Goal: Information Seeking & Learning: Learn about a topic

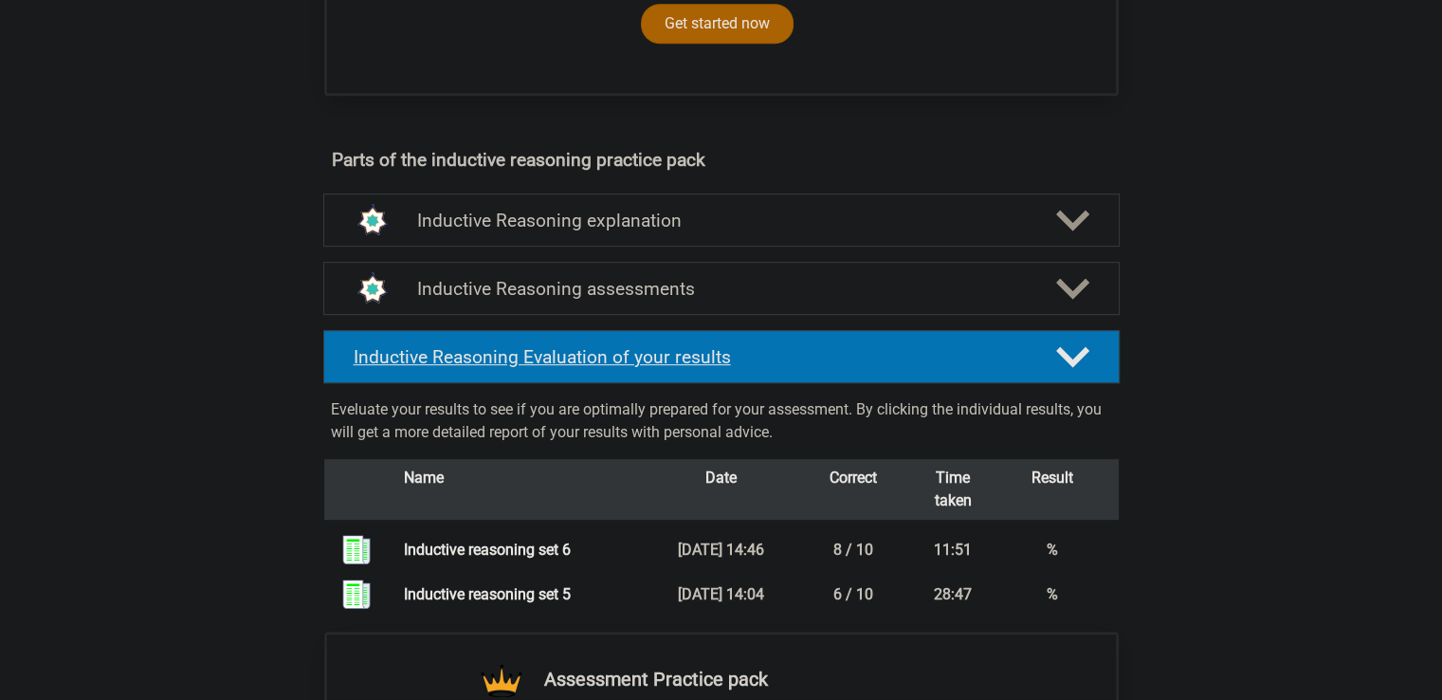
scroll to position [948, 0]
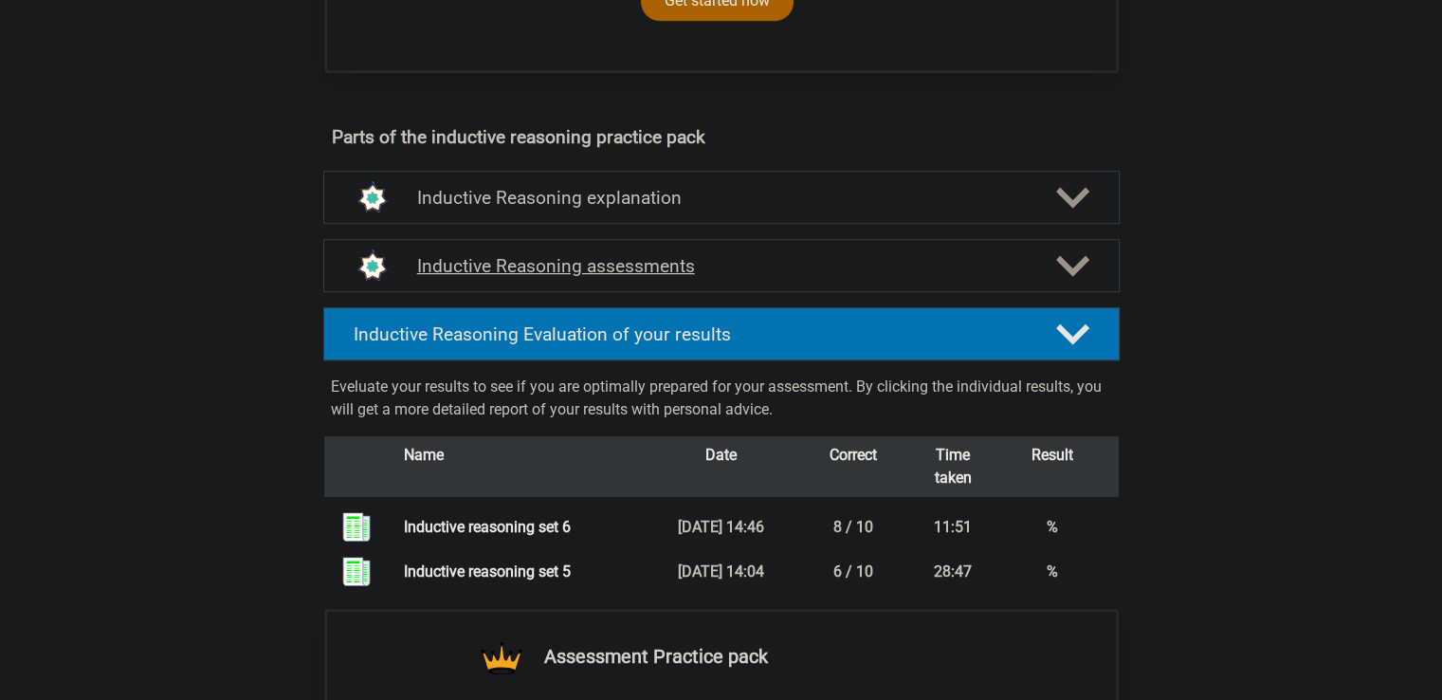
click at [561, 269] on div "Inductive Reasoning assessments" at bounding box center [721, 265] width 797 height 53
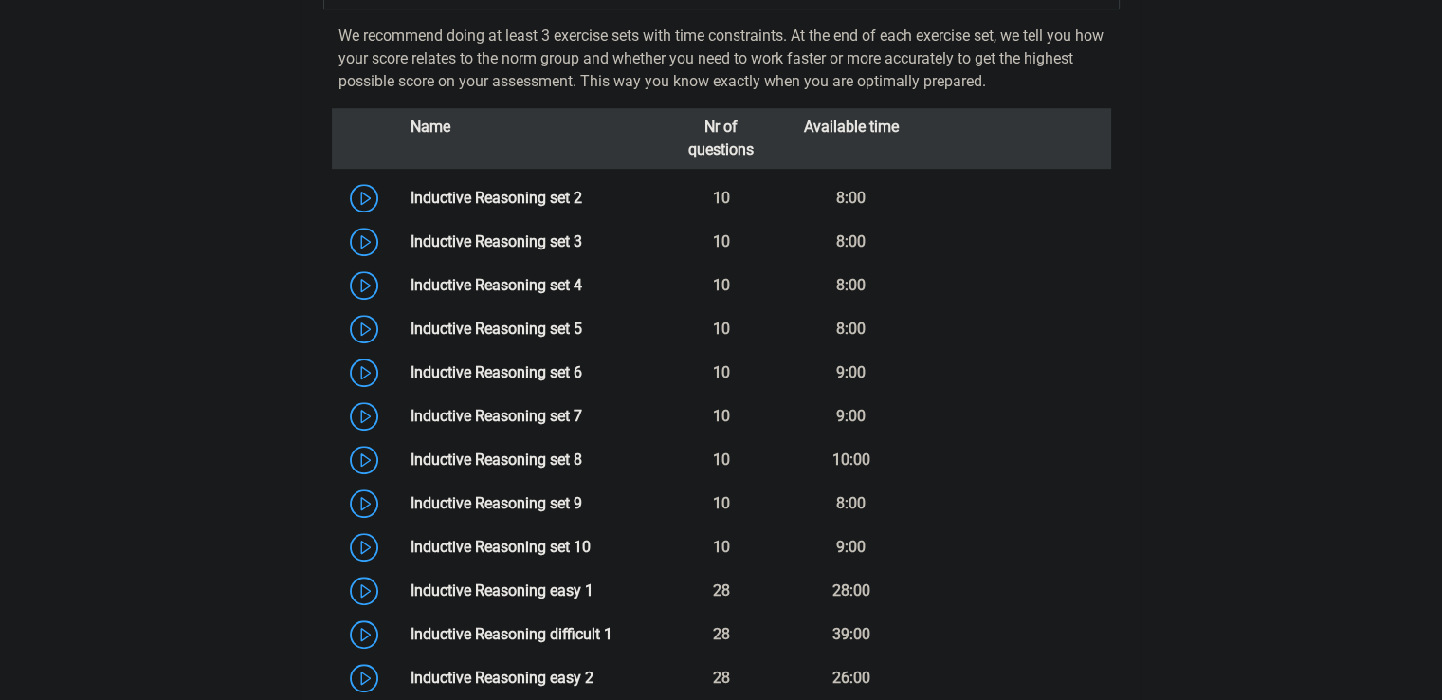
scroll to position [1233, 0]
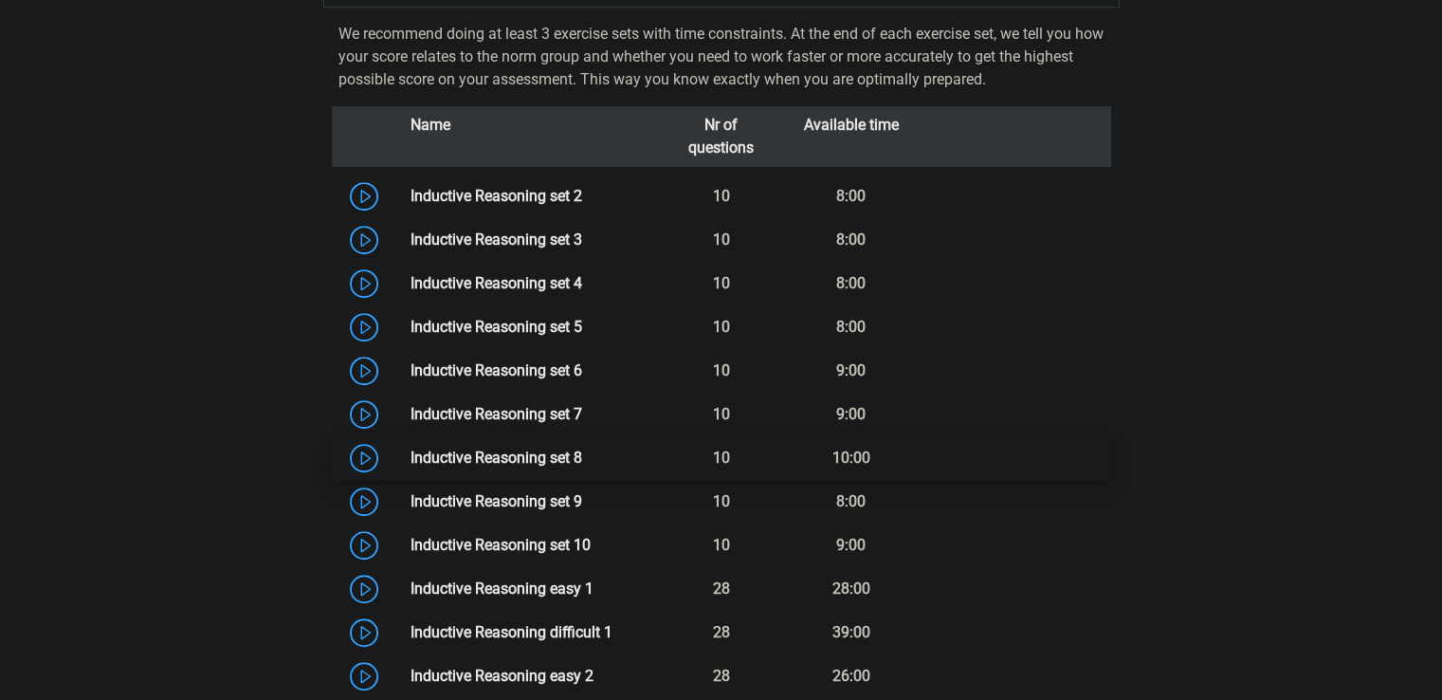
click at [528, 467] on link "Inductive Reasoning set 8" at bounding box center [497, 458] width 172 height 18
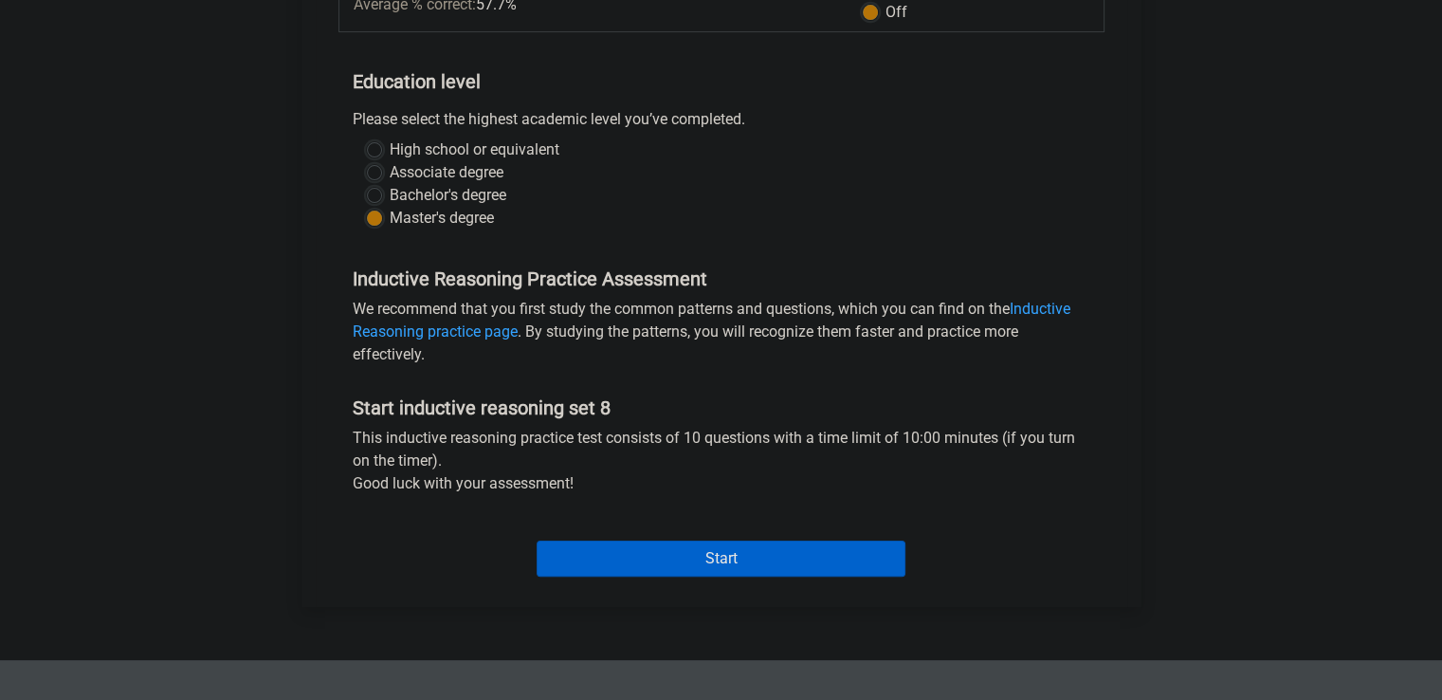
scroll to position [664, 0]
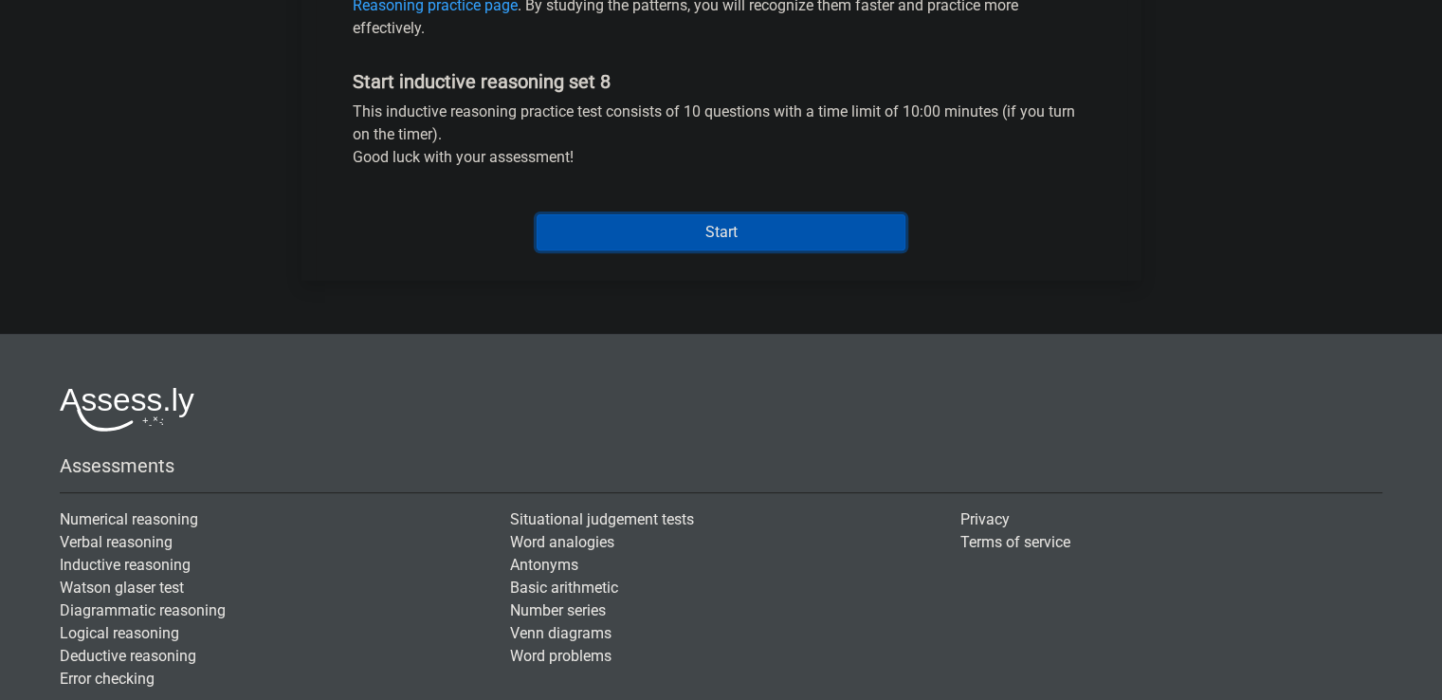
click at [715, 226] on input "Start" at bounding box center [721, 232] width 369 height 36
